Goal: Navigation & Orientation: Find specific page/section

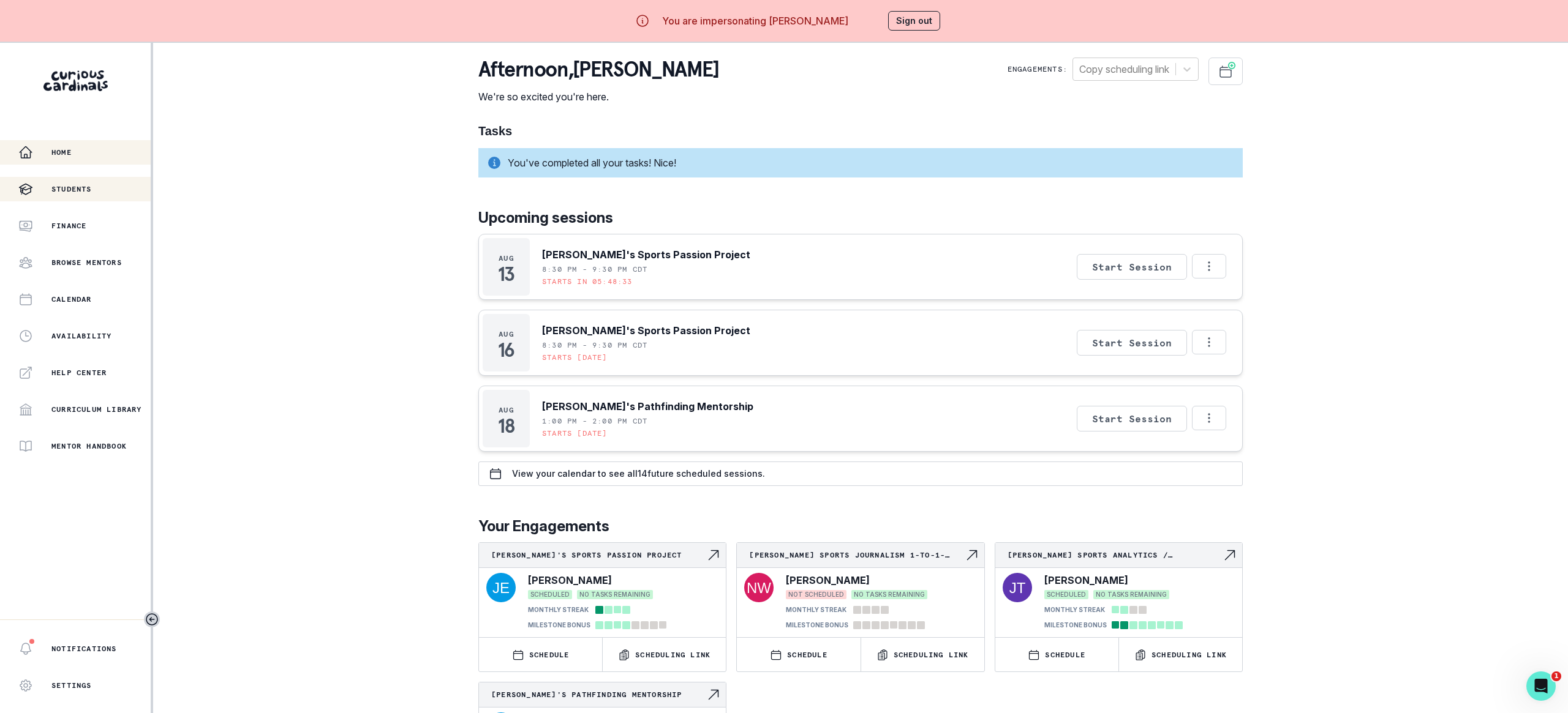
click at [103, 184] on div "Students" at bounding box center [84, 189] width 133 height 15
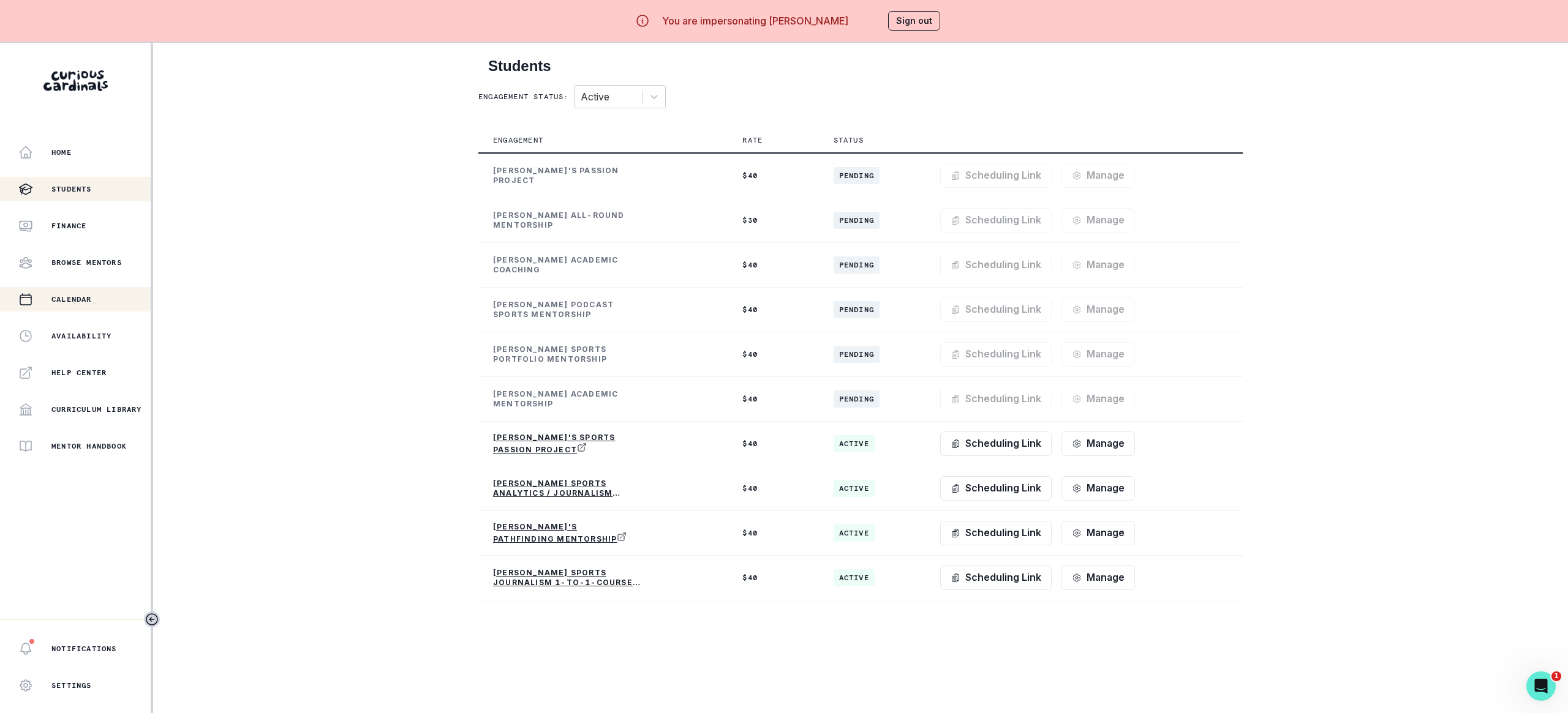
click at [114, 304] on div "Calendar" at bounding box center [84, 299] width 133 height 15
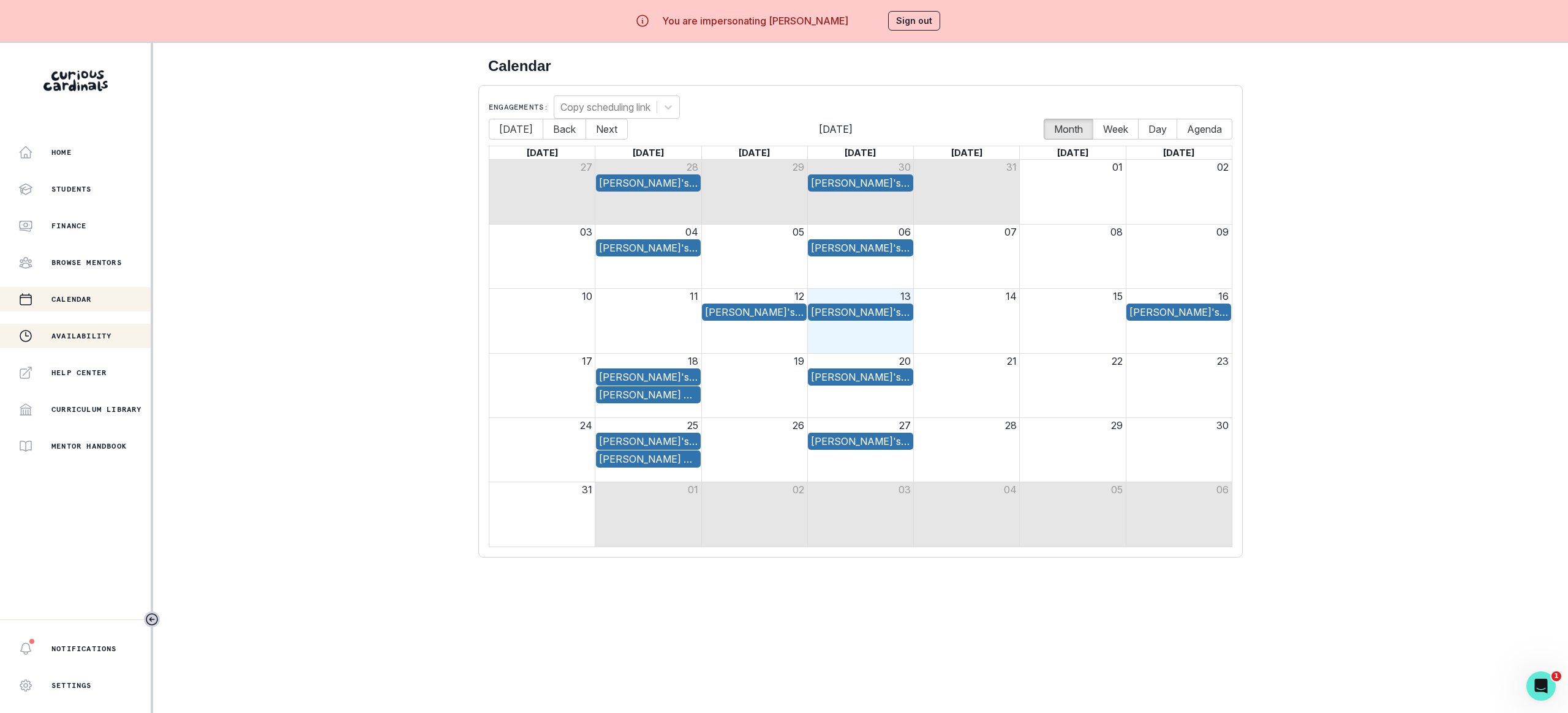
click at [111, 341] on p "Availability" at bounding box center [81, 336] width 60 height 10
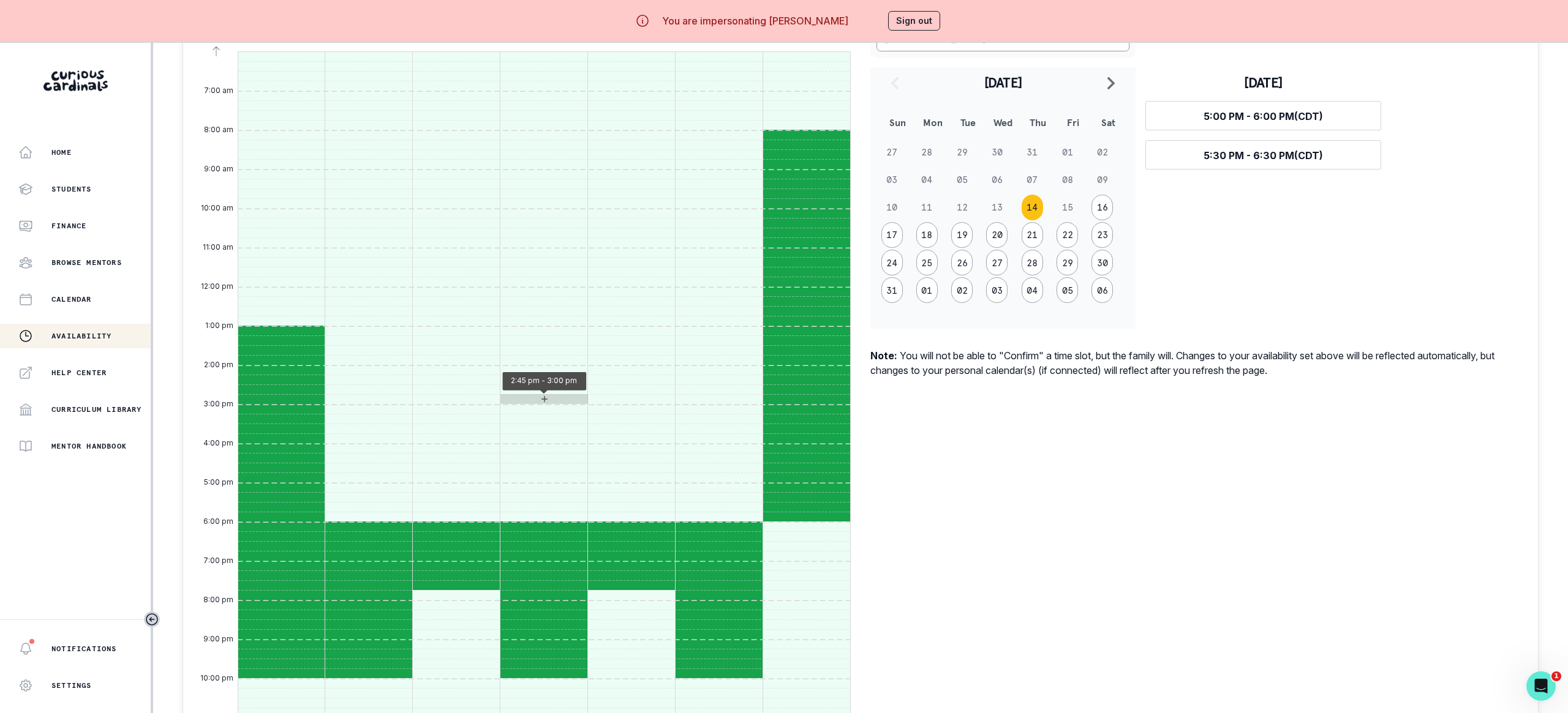
scroll to position [515, 0]
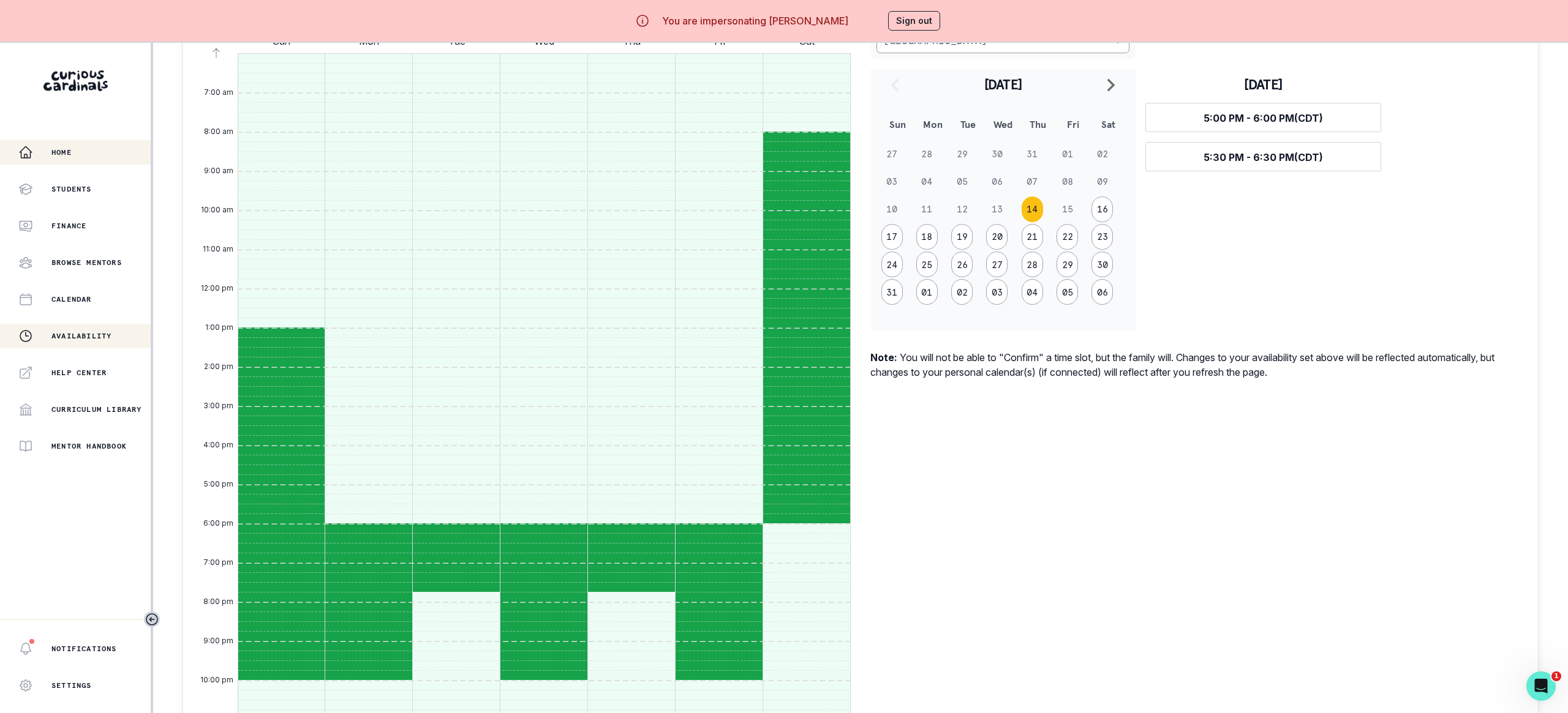
click at [71, 148] on p "Home" at bounding box center [61, 153] width 20 height 10
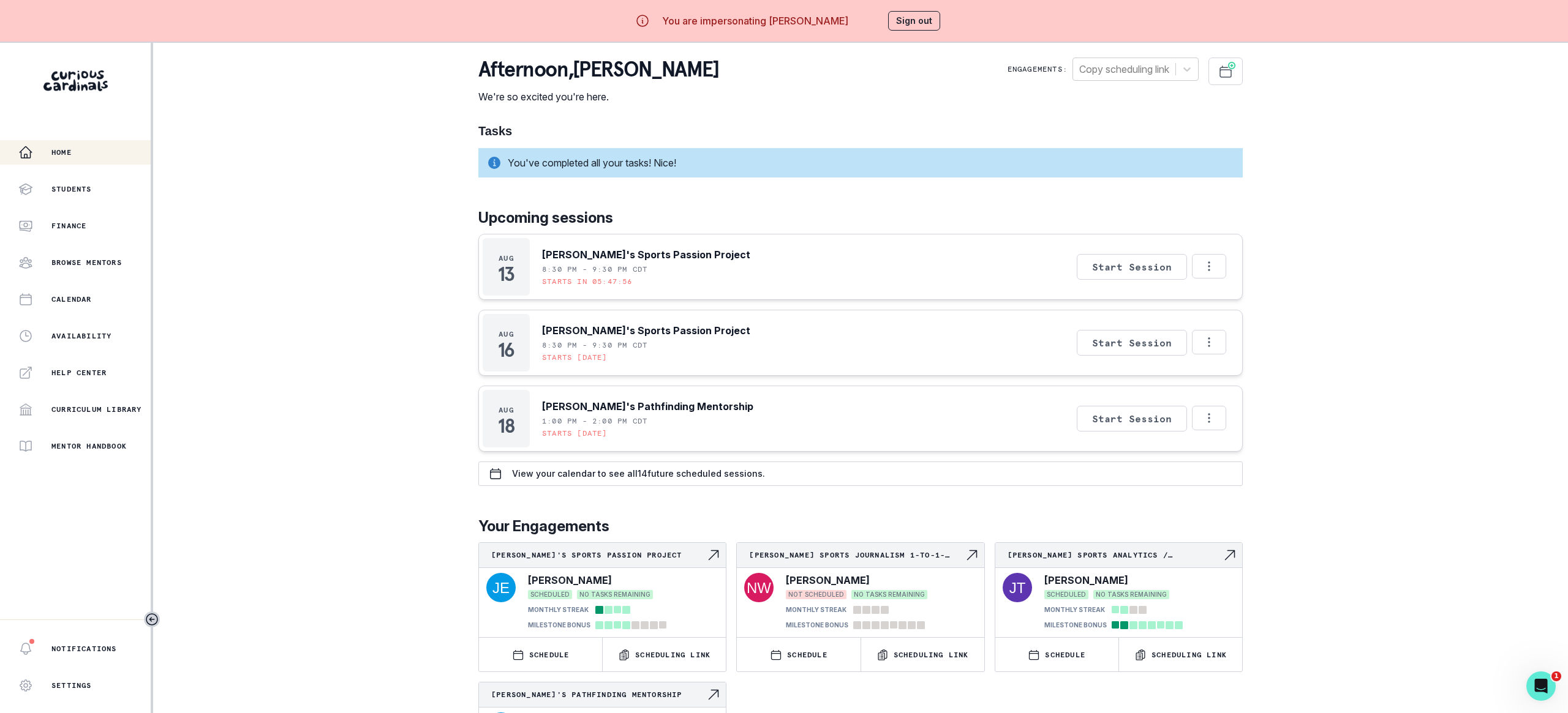
click at [904, 23] on button "Sign out" at bounding box center [914, 21] width 52 height 19
